Goal: Task Accomplishment & Management: Complete application form

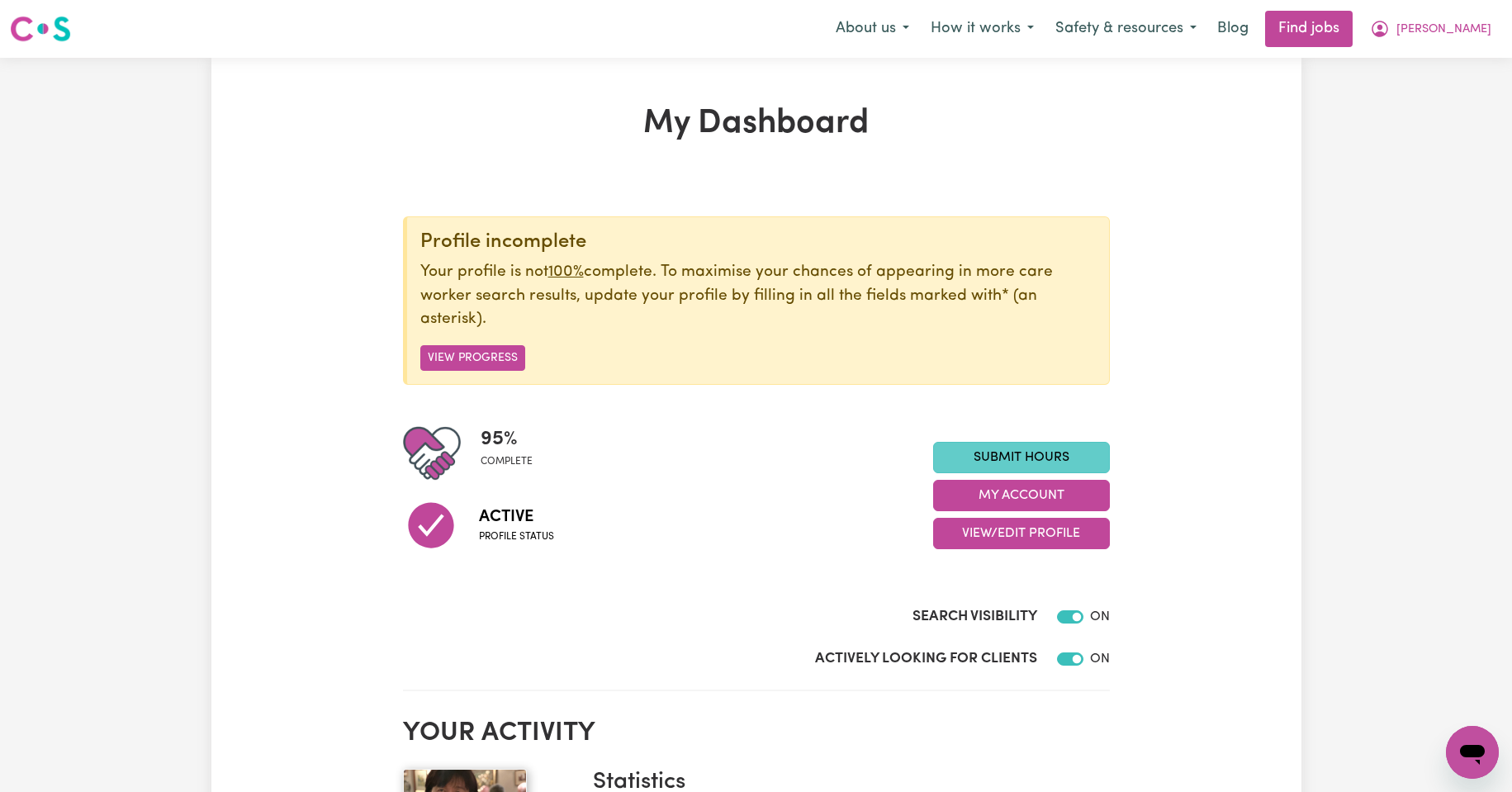
click at [1025, 456] on link "Submit Hours" at bounding box center [1021, 458] width 177 height 32
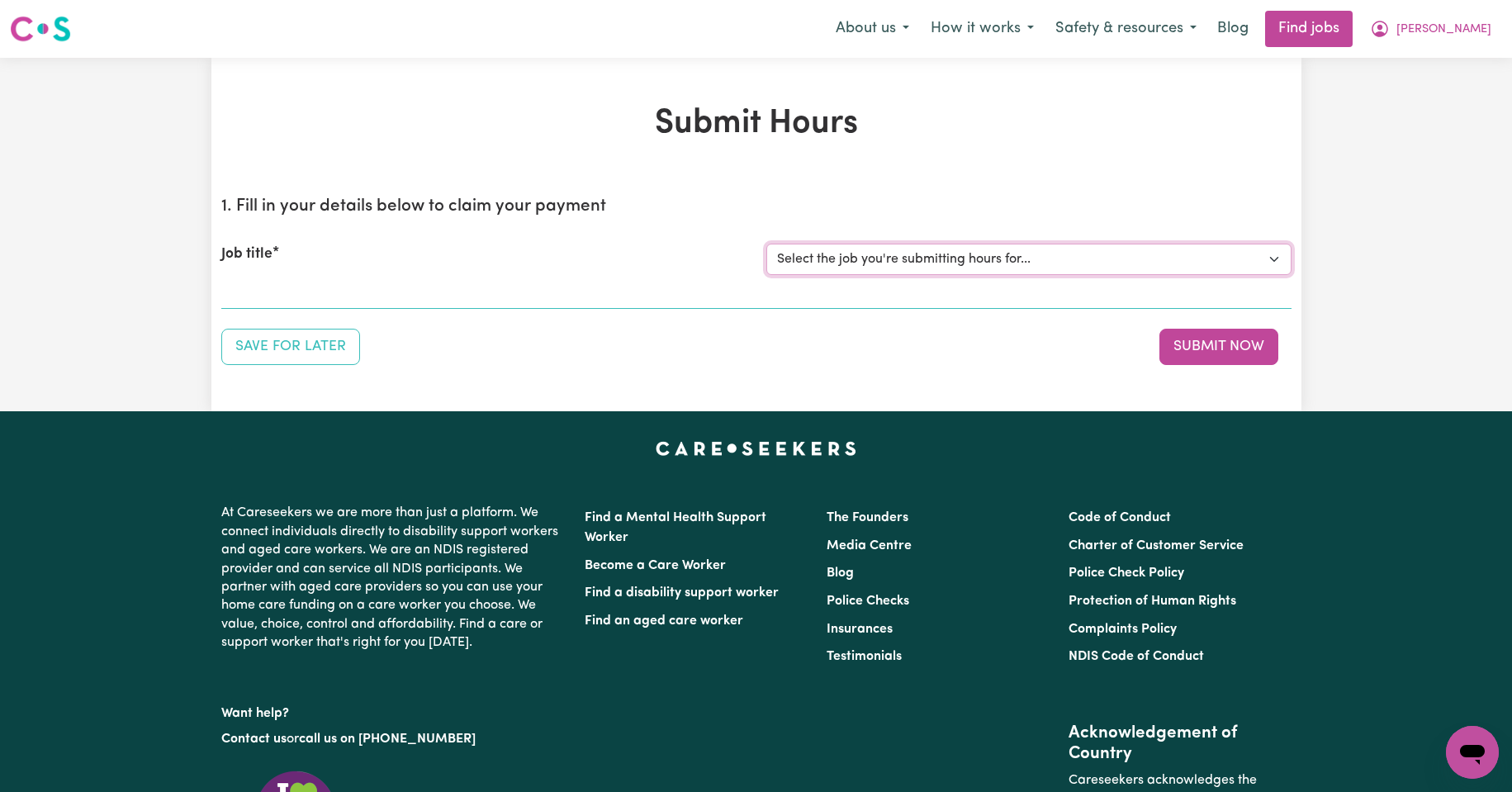
click at [1274, 259] on select "Select the job you're submitting hours for... [Kishore Hands Of Care] Support W…" at bounding box center [1028, 260] width 525 height 32
select select "13898"
click at [766, 244] on select "Select the job you're submitting hours for... [Kishore Hands Of Care] Support W…" at bounding box center [1028, 260] width 525 height 32
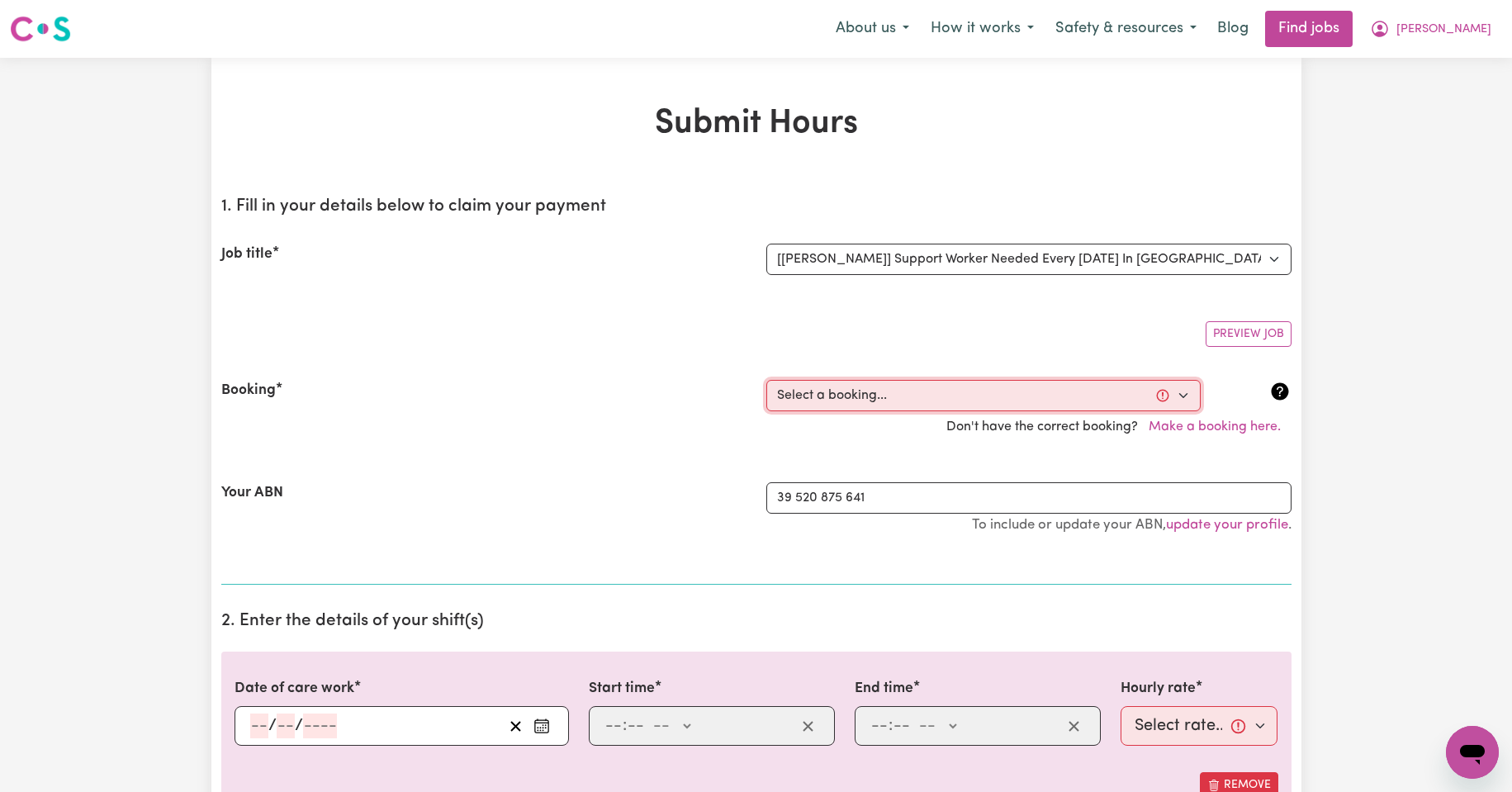
click at [1183, 394] on select "Select a booking... [DATE] 11:30am to 02:00pm (RECURRING) [GEOGRAPHIC_DATA][DAT…" at bounding box center [983, 396] width 435 height 32
select select "349758"
click at [766, 380] on select "Select a booking... [DATE] 11:30am to 02:00pm (RECURRING) [GEOGRAPHIC_DATA][DAT…" at bounding box center [983, 396] width 435 height 32
type input "[DATE]"
type input "16"
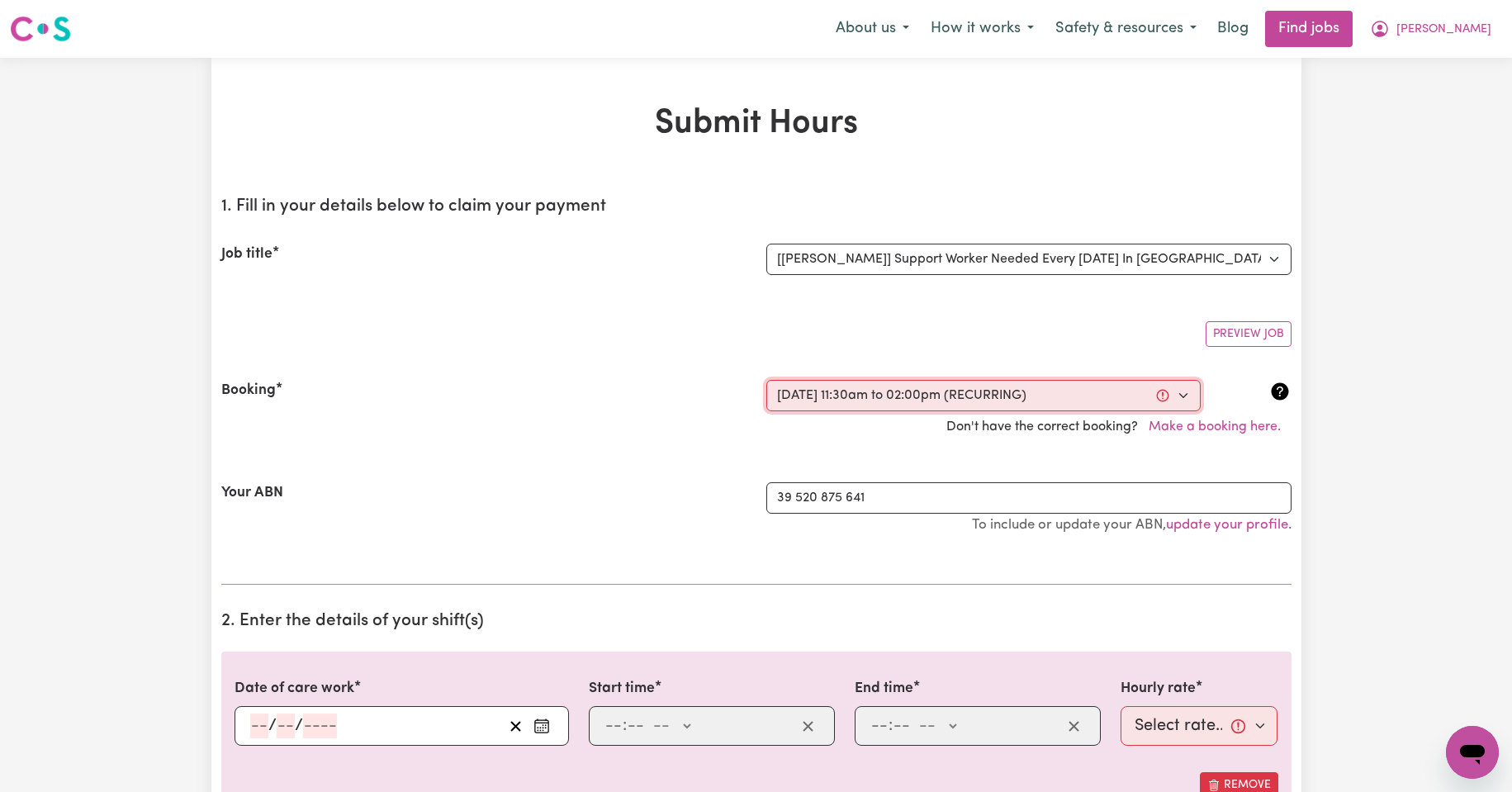
type input "9"
type input "2025"
type input "11:30"
type input "11"
type input "30"
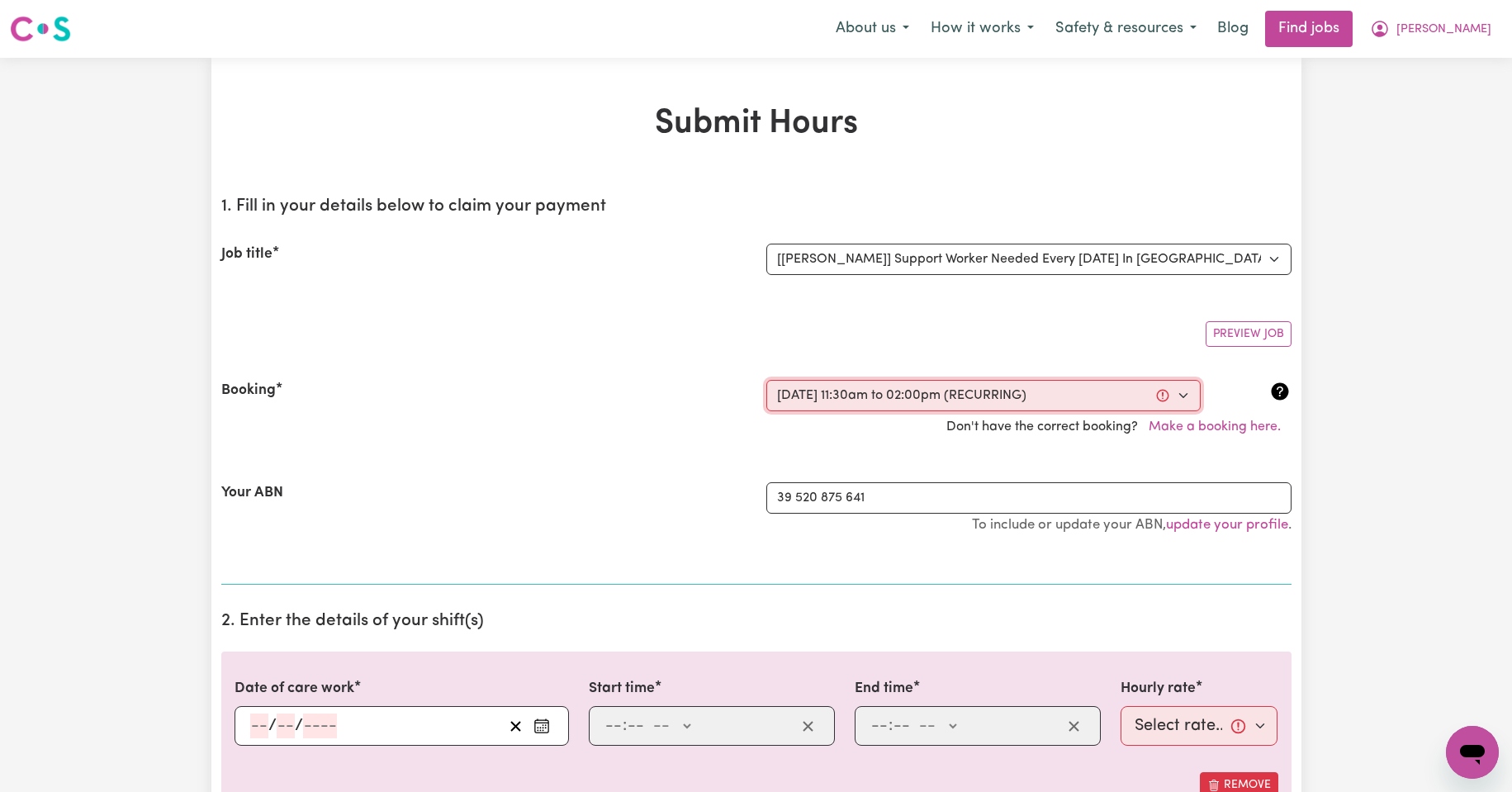
select select "am"
type input "14:00"
type input "2"
type input "0"
select select "pm"
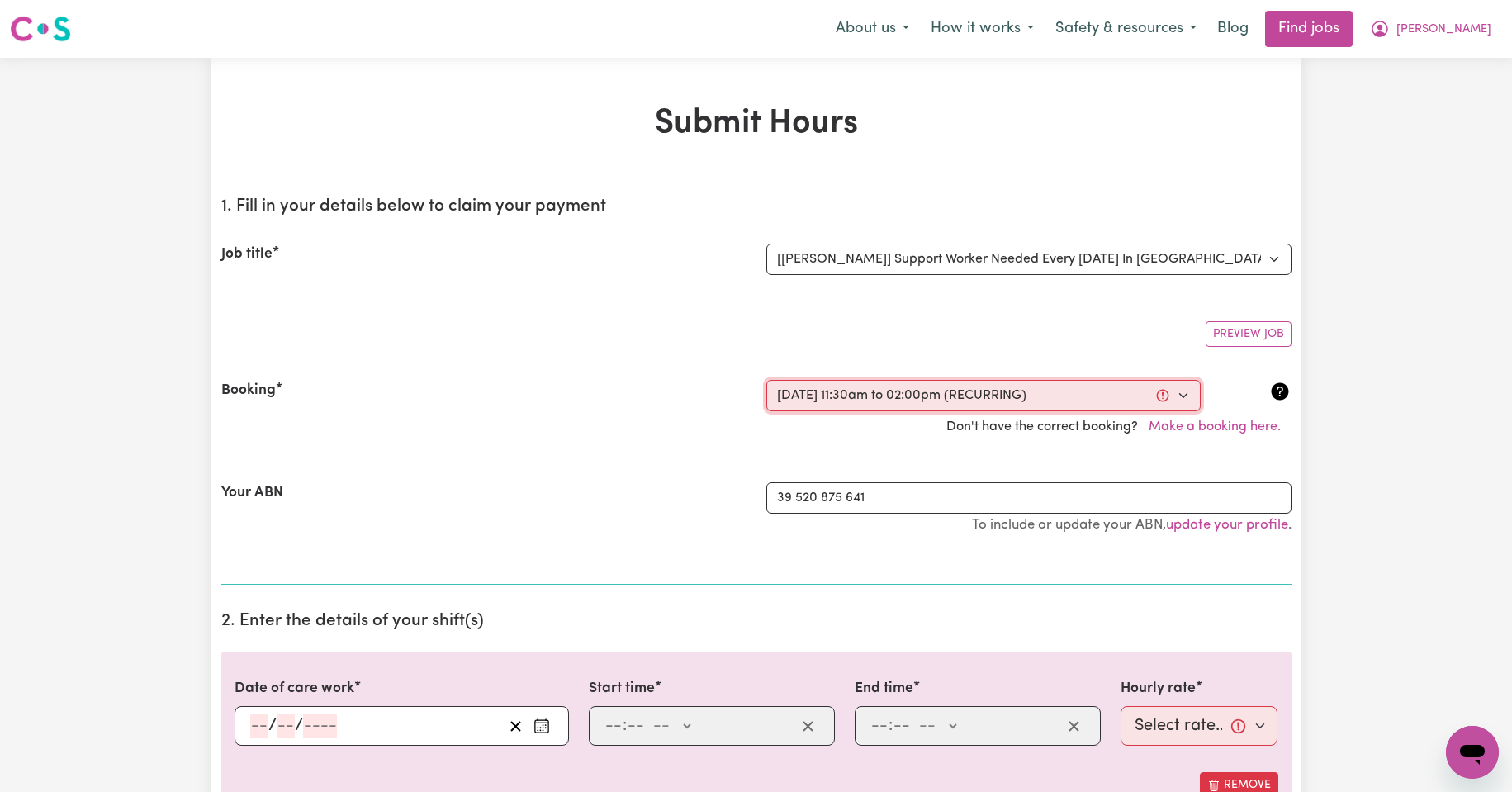
select select "44-Weekday"
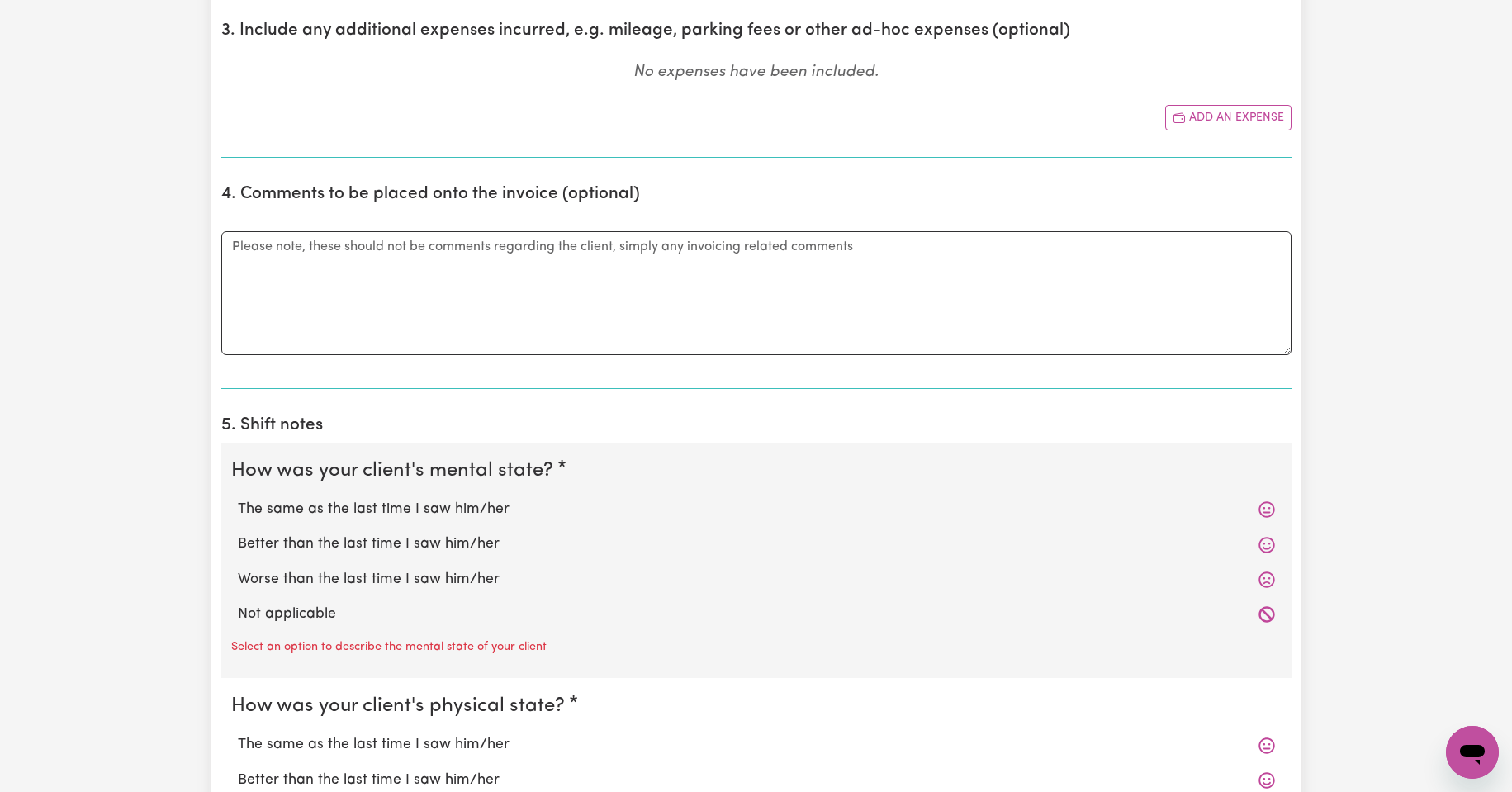
scroll to position [1018, 0]
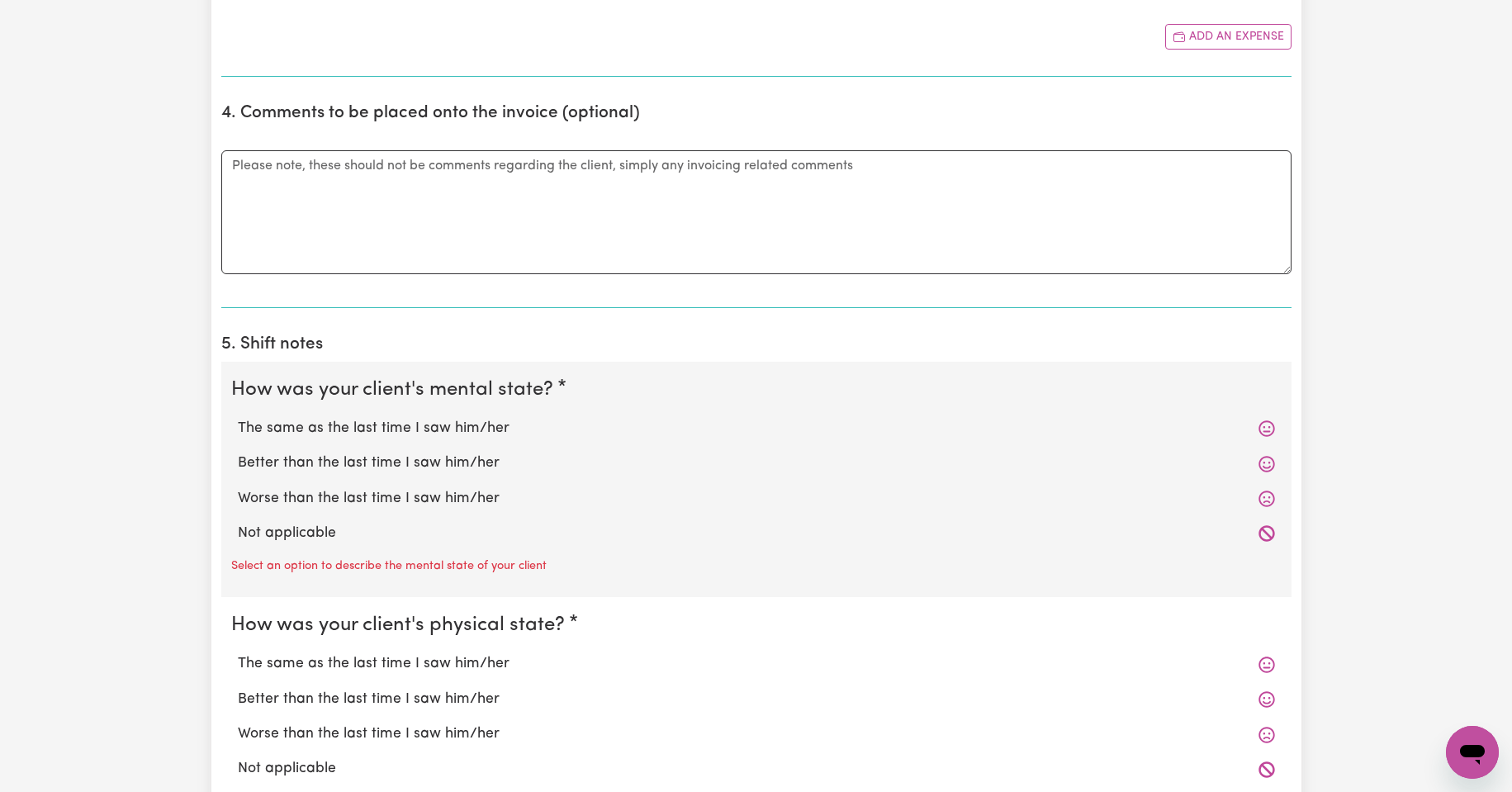
click at [457, 430] on label "The same as the last time I saw him/her" at bounding box center [756, 429] width 1037 height 21
click at [237, 418] on input "The same as the last time I saw him/her" at bounding box center [237, 417] width 1 height 1
radio input "true"
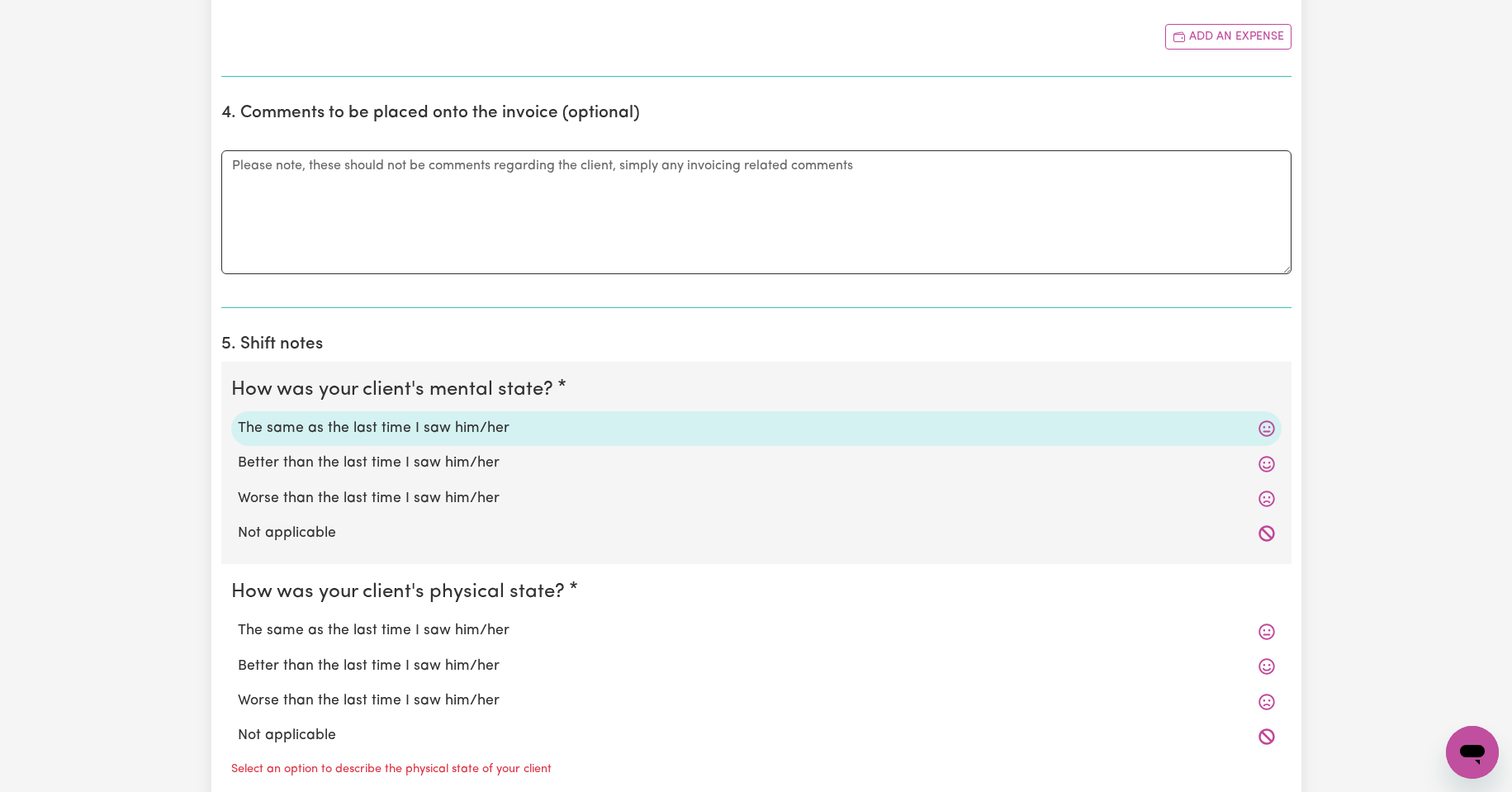
click at [405, 634] on label "The same as the last time I saw him/her" at bounding box center [756, 631] width 1037 height 21
click at [237, 620] on input "The same as the last time I saw him/her" at bounding box center [237, 620] width 1 height 1
radio input "true"
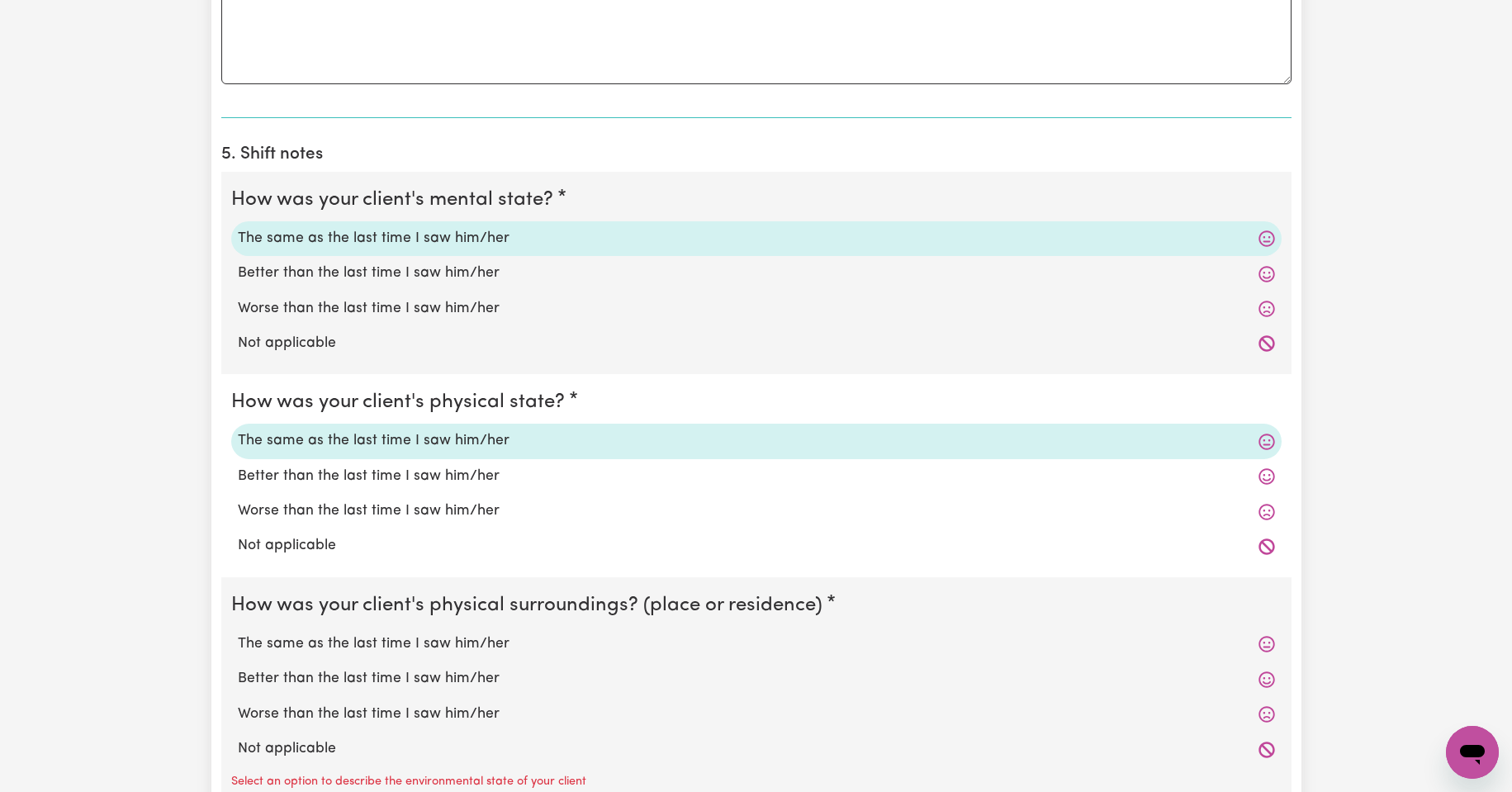
scroll to position [1239, 0]
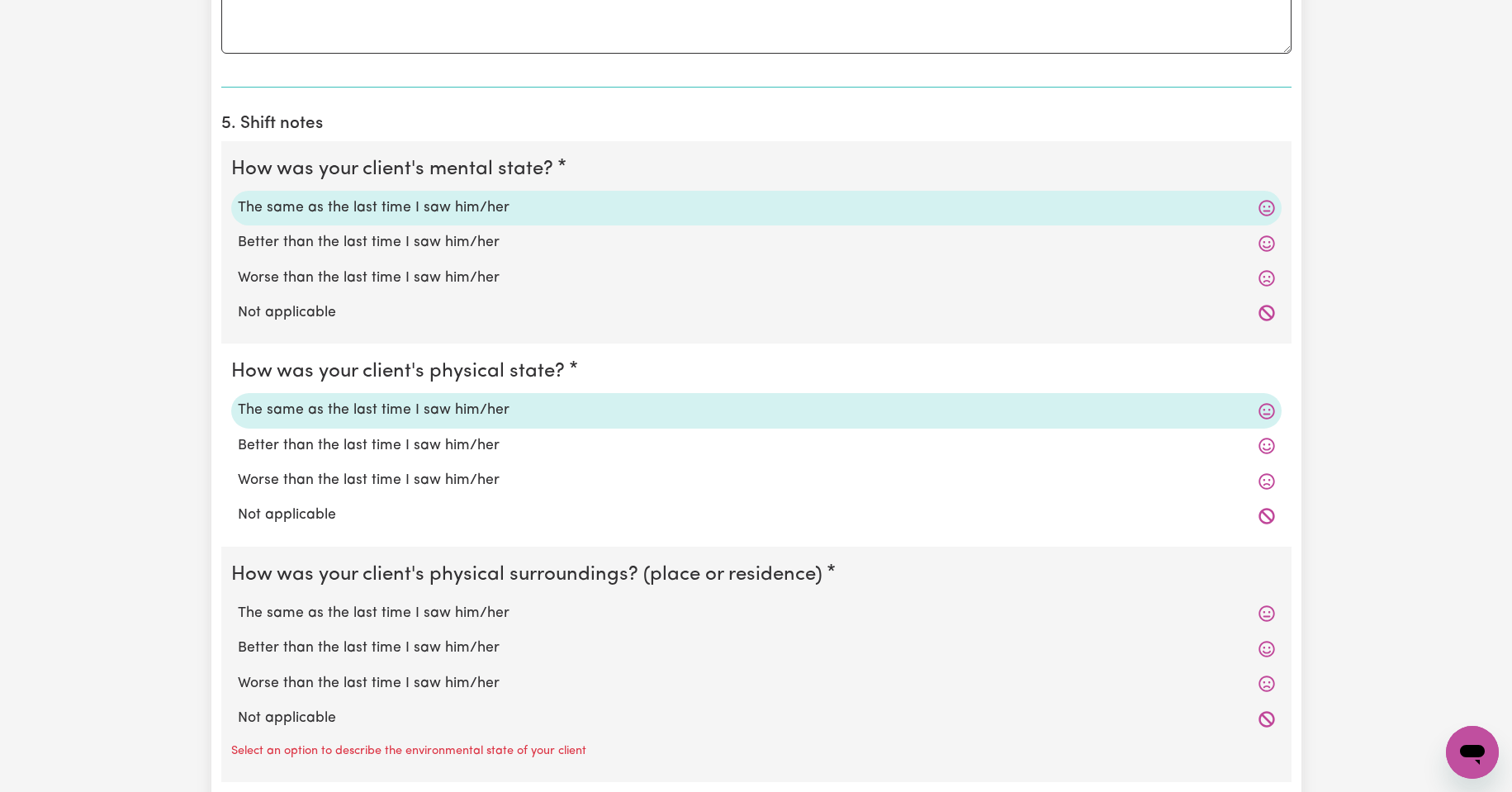
click at [401, 612] on label "The same as the last time I saw him/her" at bounding box center [756, 613] width 1037 height 21
click at [237, 603] on input "The same as the last time I saw him/her" at bounding box center [237, 602] width 1 height 1
radio input "true"
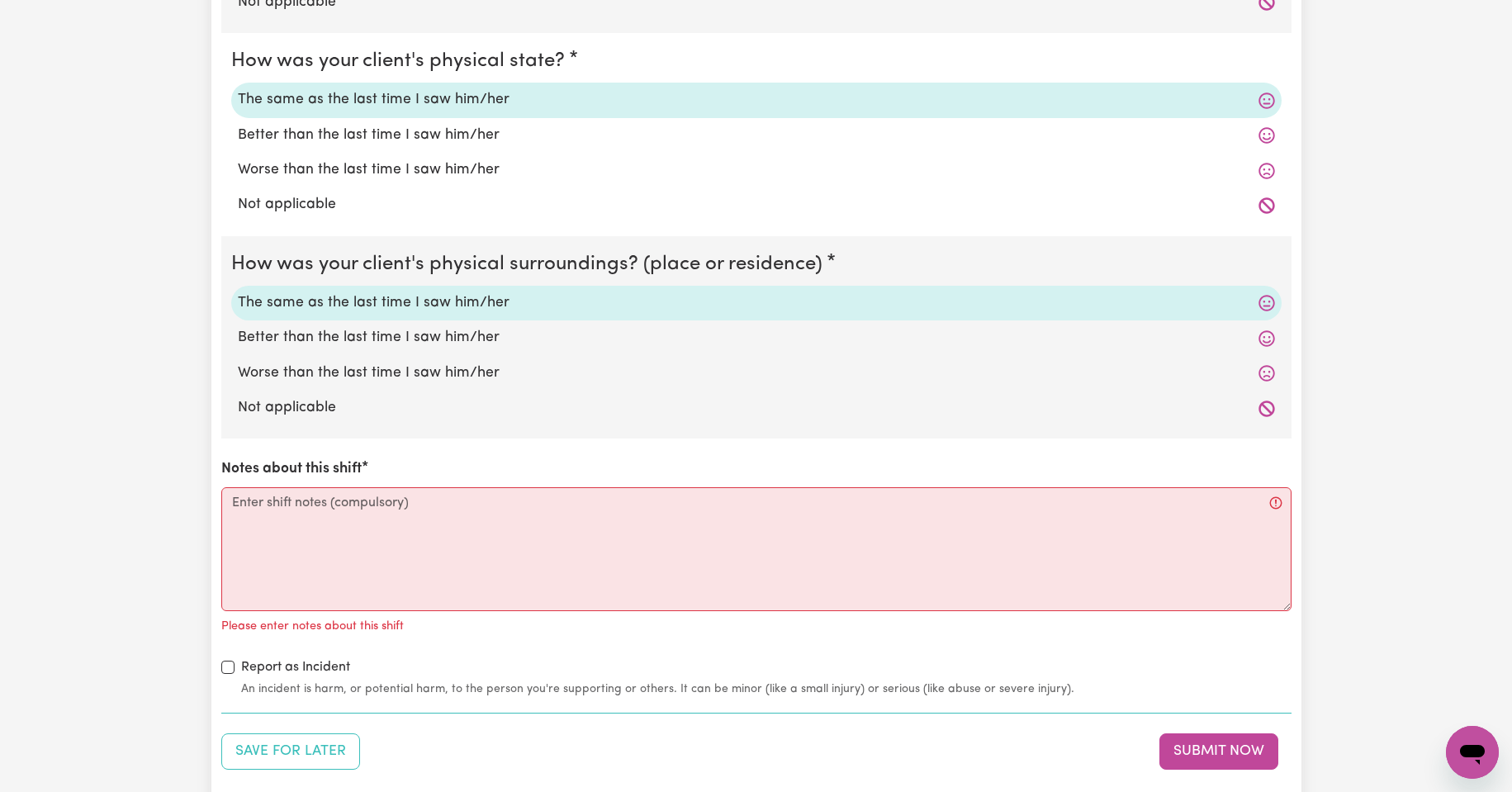
scroll to position [1624, 0]
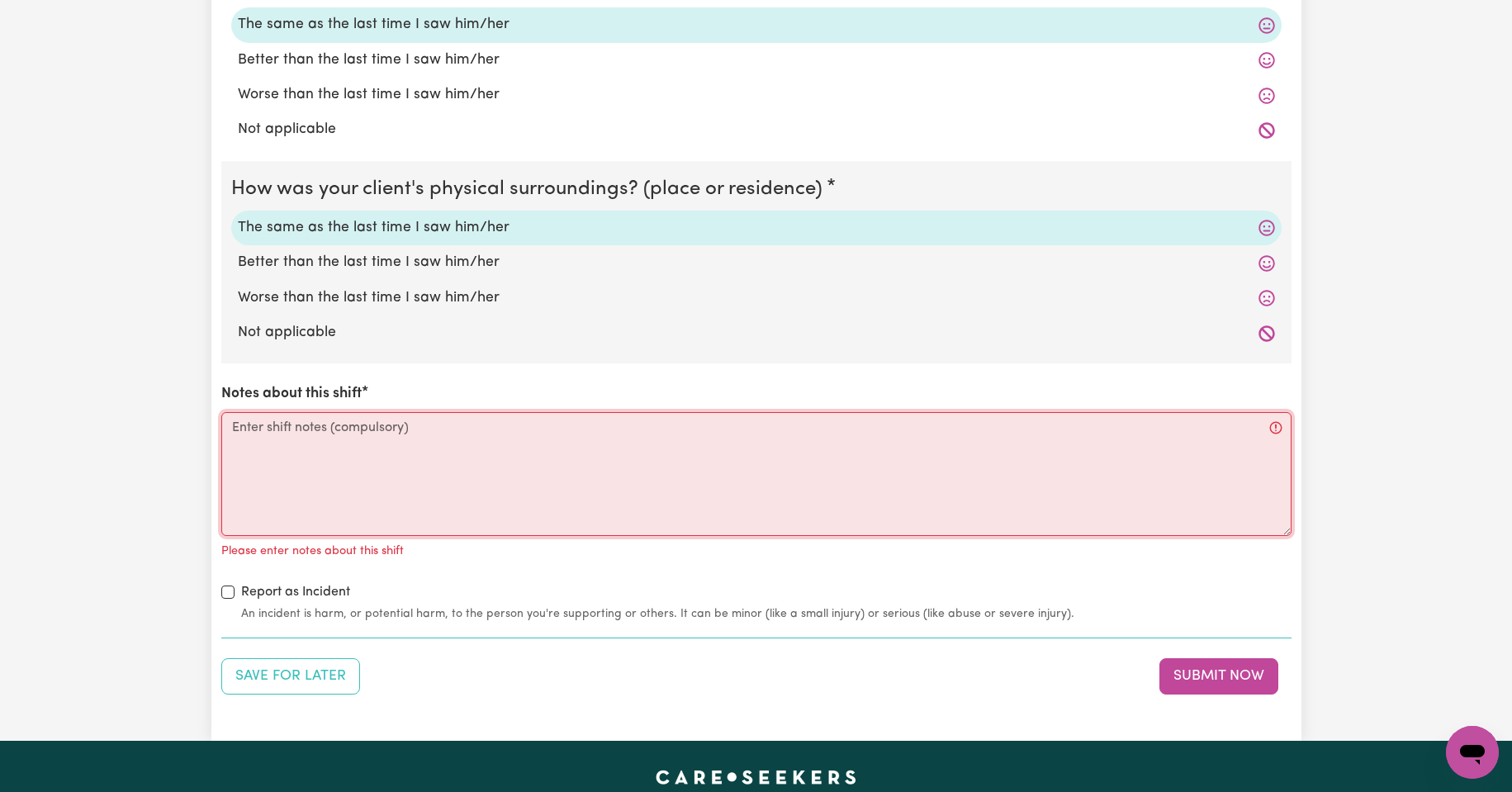
click at [255, 435] on textarea "Notes about this shift" at bounding box center [756, 473] width 1070 height 124
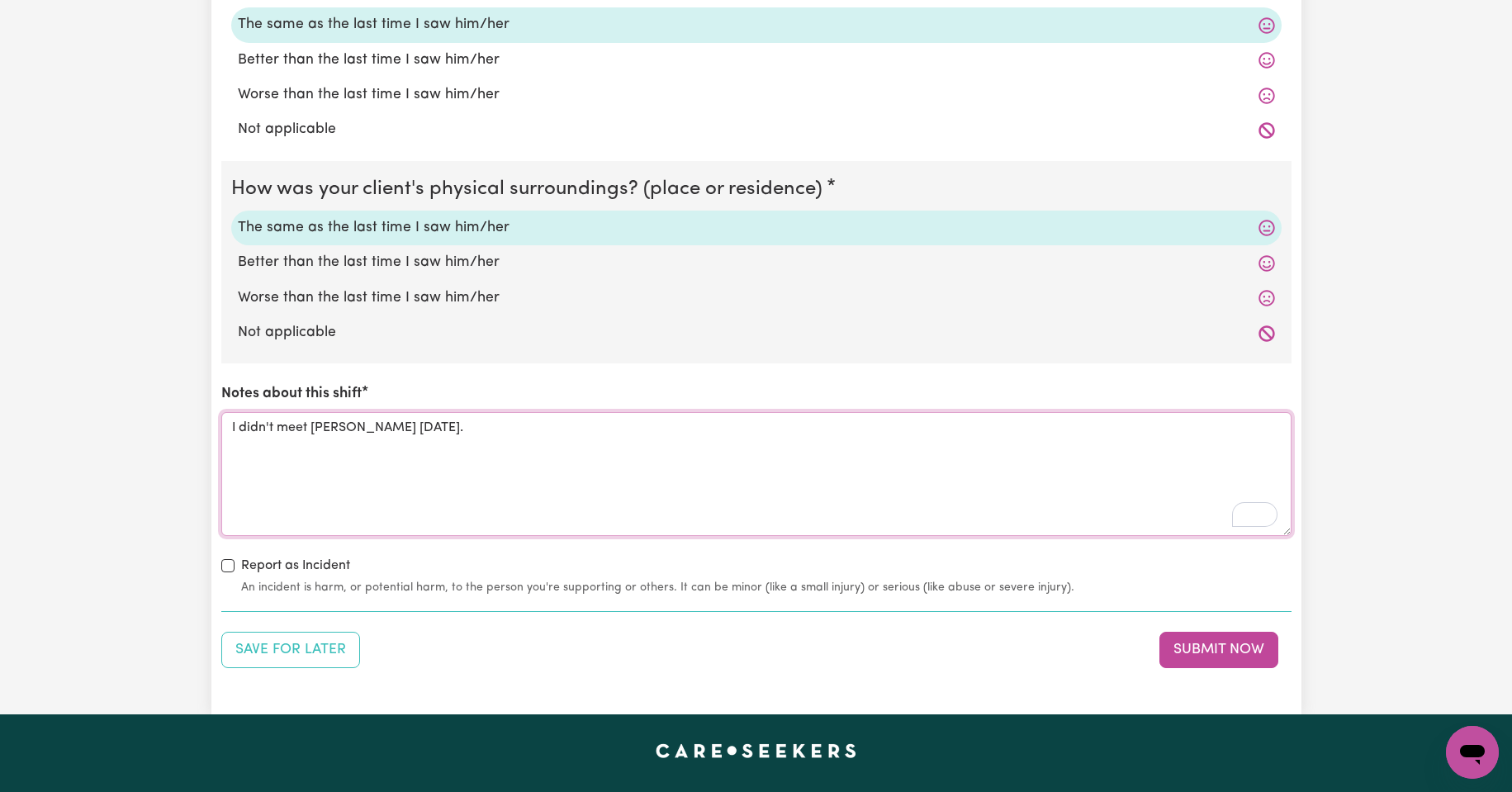
type textarea "I didn't meet [PERSON_NAME] [DATE]."
click at [307, 331] on label "Not applicable" at bounding box center [756, 333] width 1037 height 21
click at [237, 322] on input "Not applicable" at bounding box center [237, 321] width 1 height 1
radio input "true"
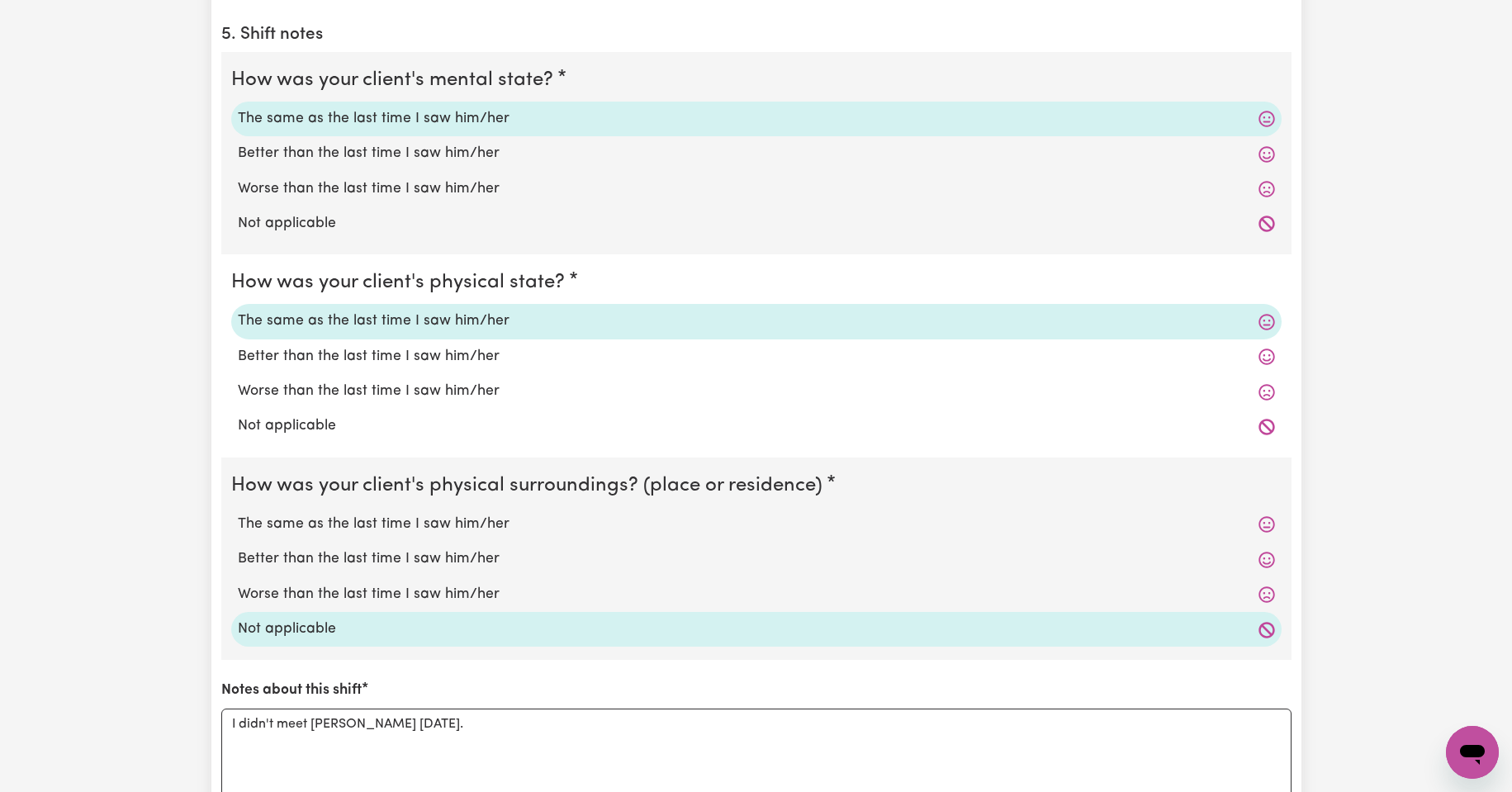
scroll to position [1322, 0]
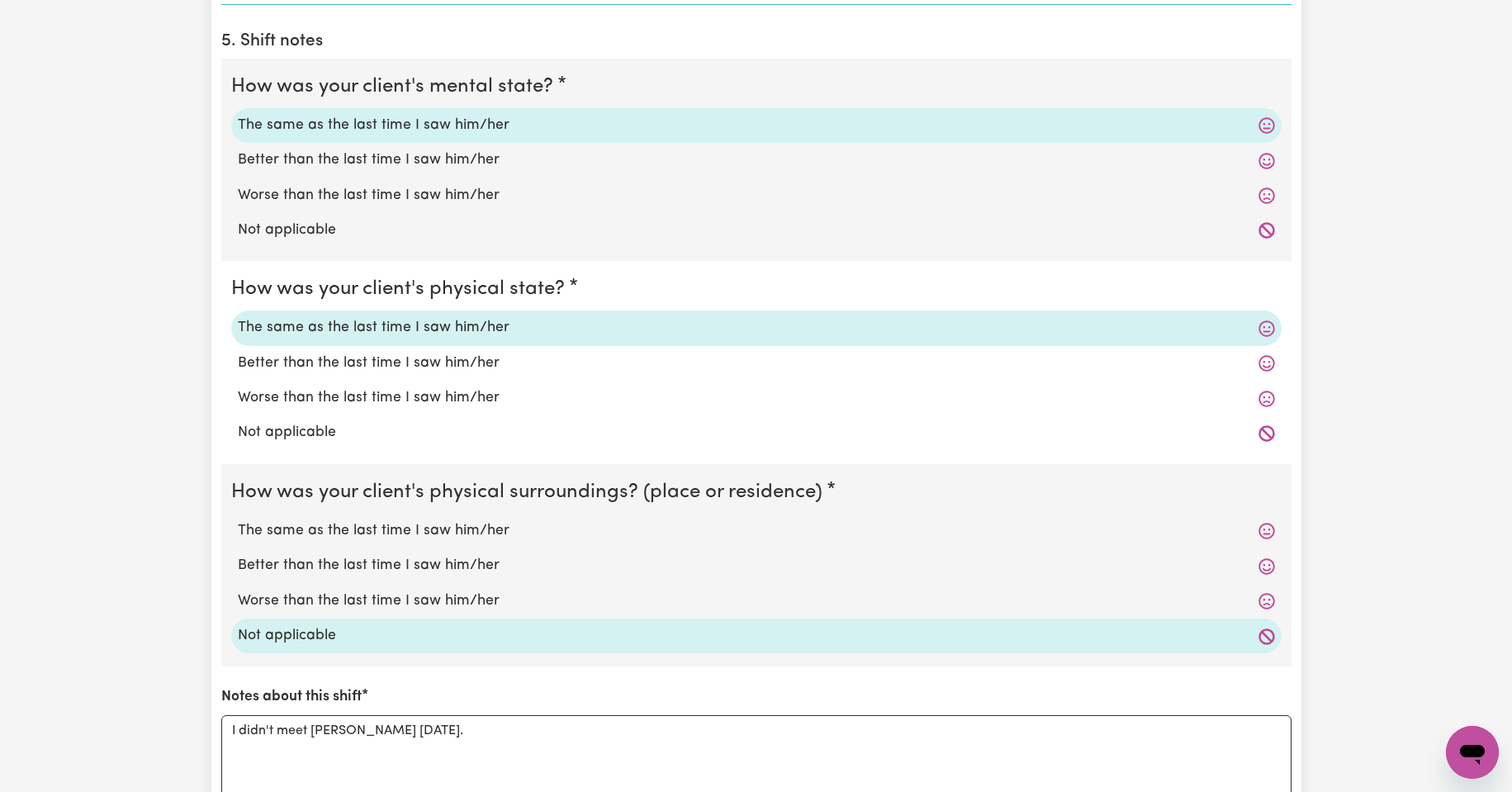
click at [304, 226] on label "Not applicable" at bounding box center [756, 231] width 1037 height 21
click at [237, 220] on input "Not applicable" at bounding box center [237, 219] width 1 height 1
radio input "true"
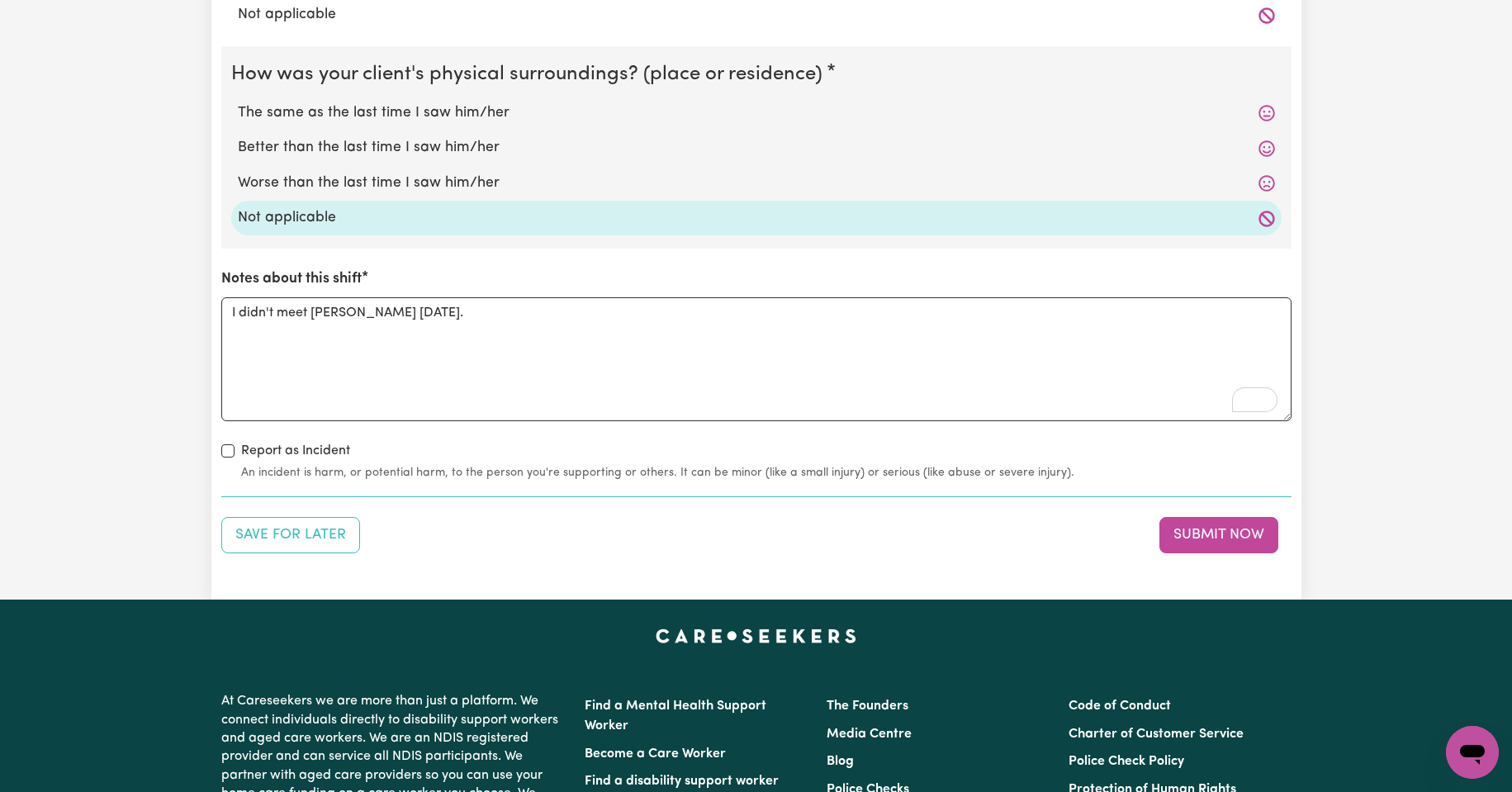
scroll to position [1790, 0]
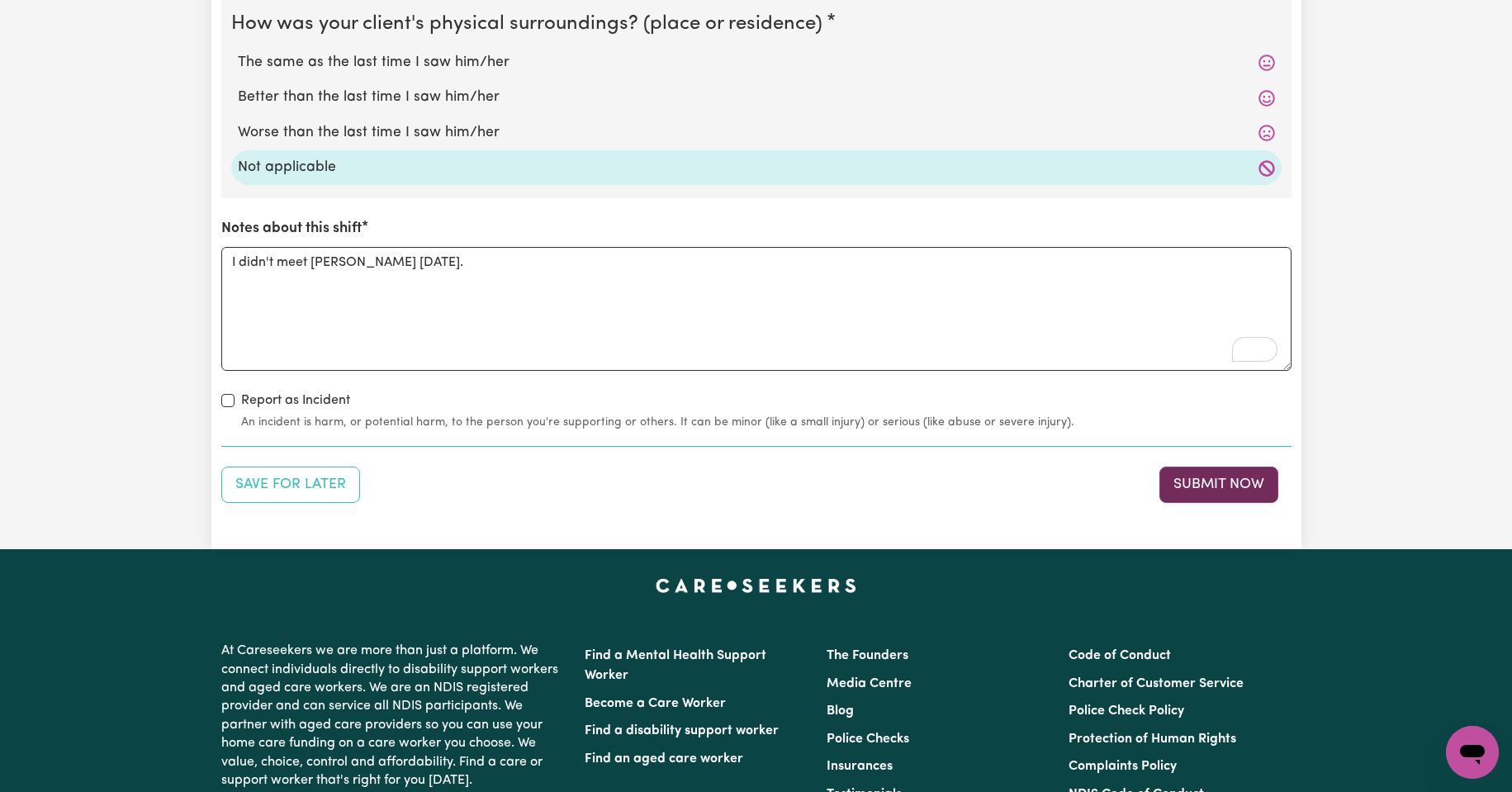
click at [1223, 482] on button "Submit Now" at bounding box center [1218, 484] width 119 height 36
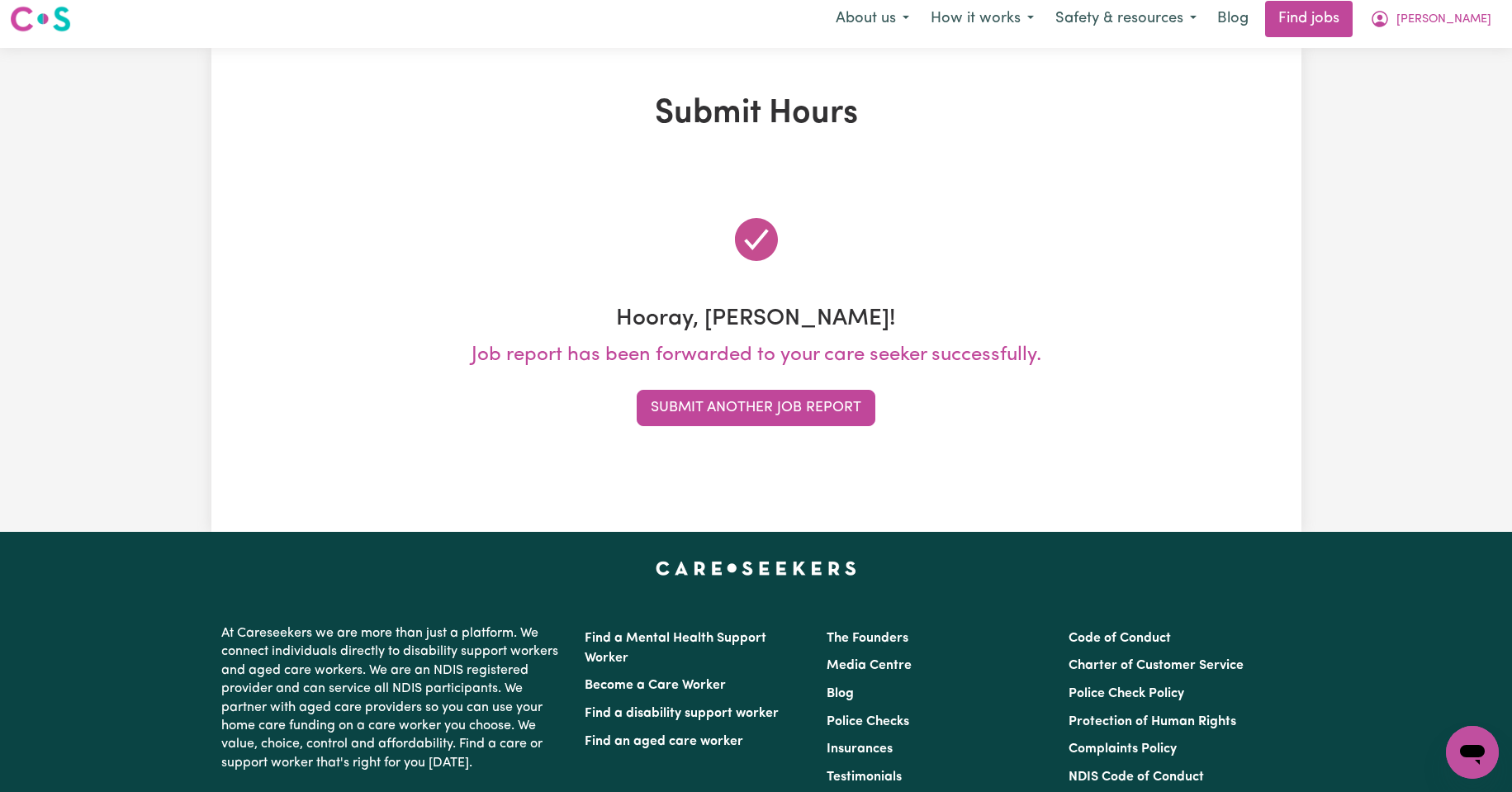
scroll to position [0, 0]
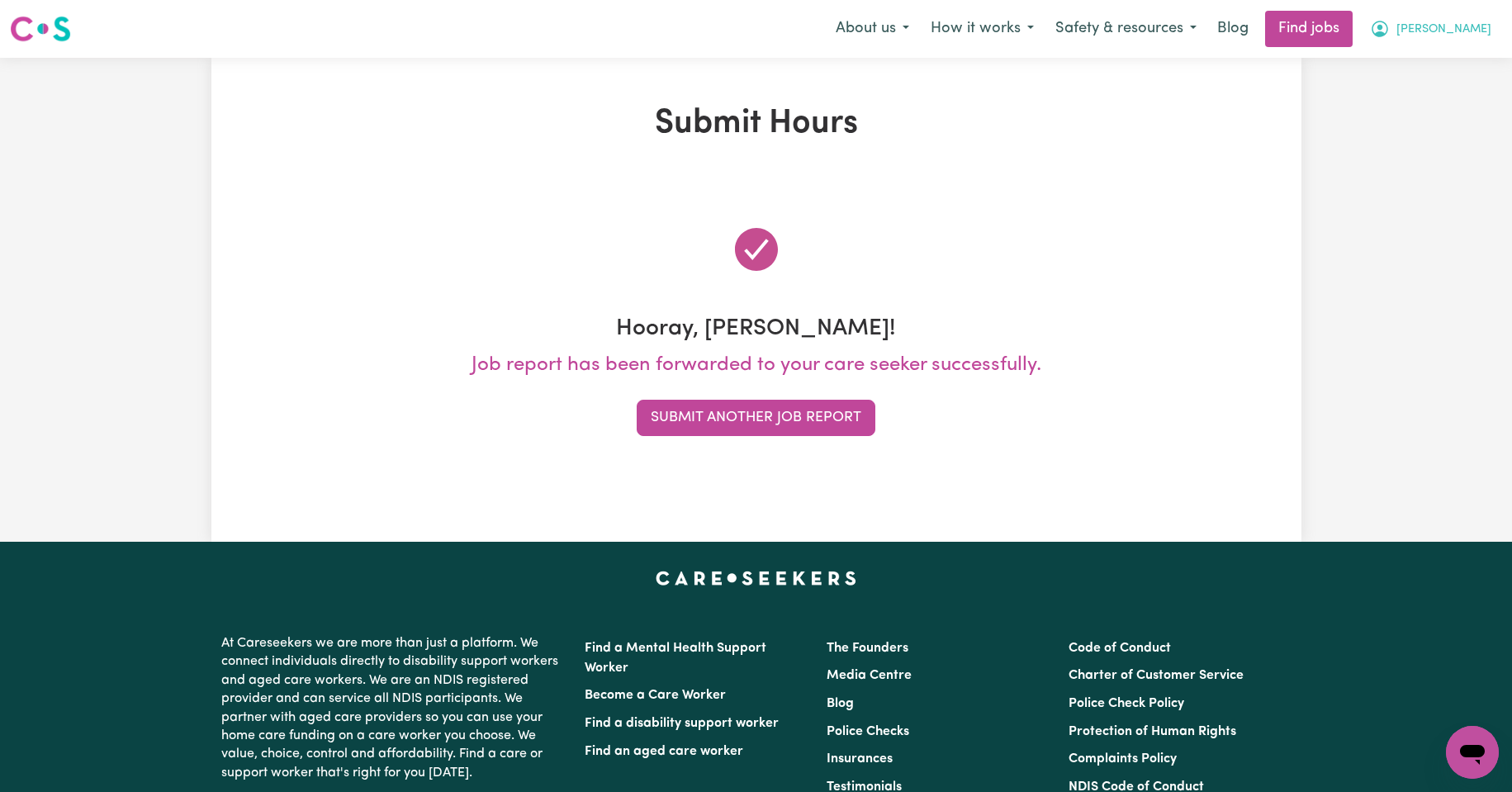
click at [1465, 33] on span "[PERSON_NAME]" at bounding box center [1443, 29] width 95 height 18
